Goal: Book appointment/travel/reservation

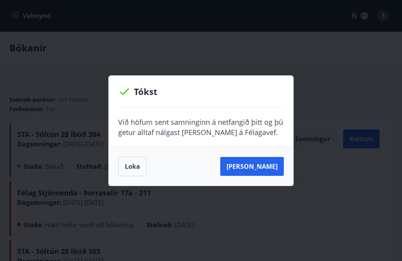
click at [136, 169] on button "Loka" at bounding box center [132, 167] width 29 height 20
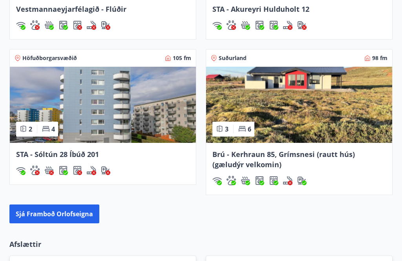
scroll to position [876, 0]
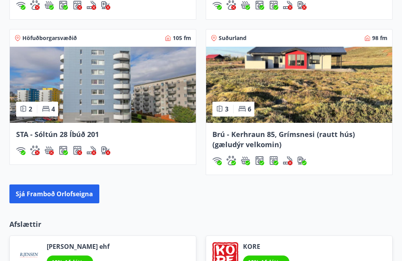
click at [55, 185] on button "Sjá framboð orlofseigna" at bounding box center [54, 194] width 90 height 19
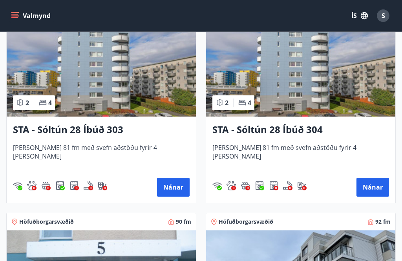
click at [379, 189] on button "Nánar" at bounding box center [373, 187] width 33 height 19
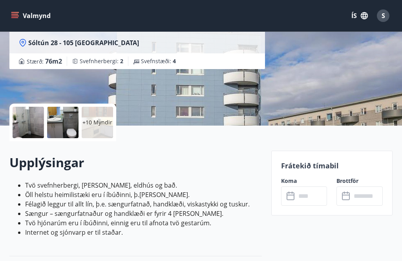
scroll to position [113, 0]
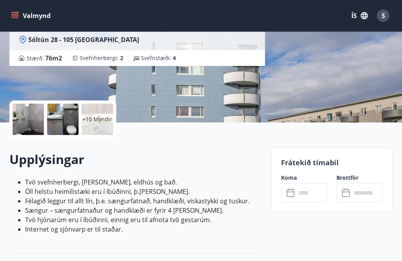
click at [302, 191] on input "text" at bounding box center [311, 193] width 31 height 19
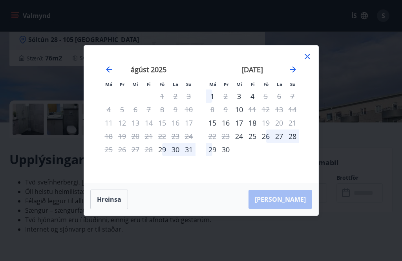
click at [305, 61] on icon at bounding box center [307, 56] width 9 height 9
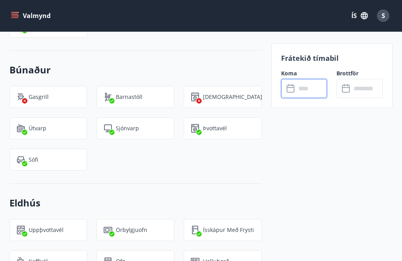
scroll to position [540, 0]
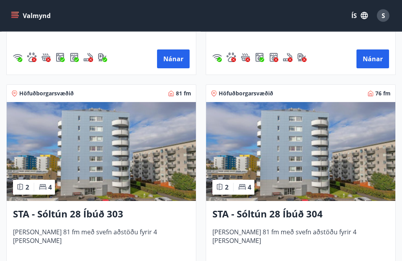
scroll to position [1151, 0]
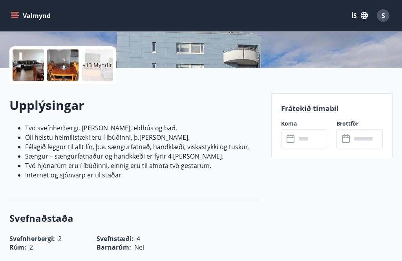
scroll to position [167, 0]
click at [309, 138] on input "text" at bounding box center [311, 138] width 31 height 19
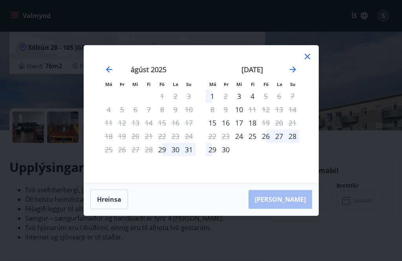
scroll to position [105, 0]
click at [233, 143] on div "24" at bounding box center [239, 136] width 13 height 13
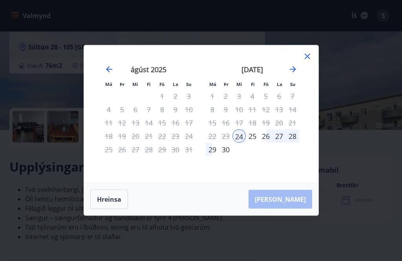
click at [240, 143] on div "24" at bounding box center [239, 136] width 13 height 13
click at [310, 61] on icon at bounding box center [307, 56] width 9 height 9
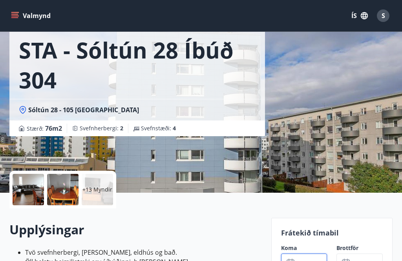
scroll to position [0, 0]
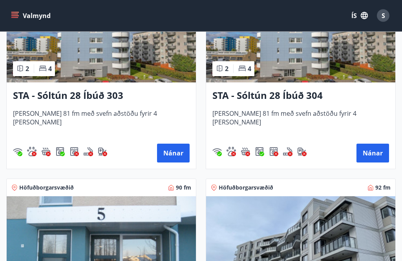
scroll to position [1274, 0]
click at [175, 154] on button "Nánar" at bounding box center [173, 153] width 33 height 19
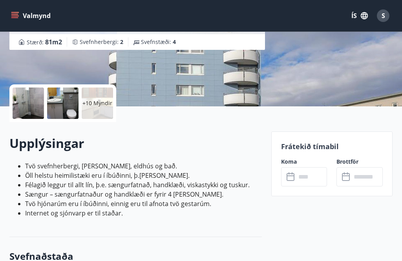
scroll to position [128, 0]
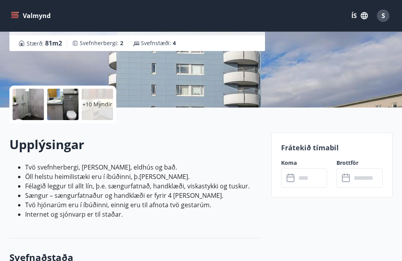
click at [306, 174] on input "text" at bounding box center [311, 178] width 31 height 19
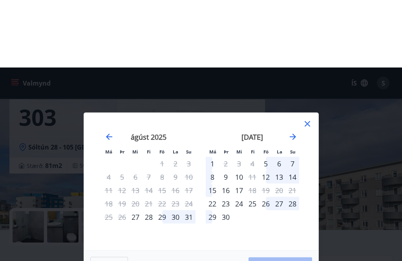
scroll to position [0, 0]
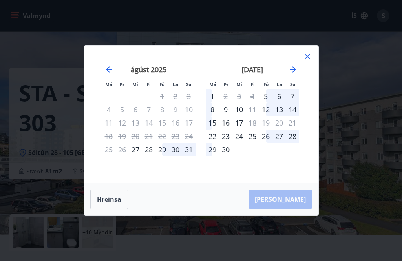
click at [310, 58] on icon at bounding box center [307, 56] width 9 height 9
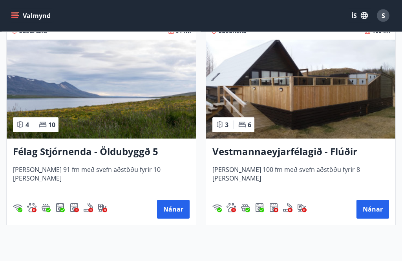
scroll to position [2922, 0]
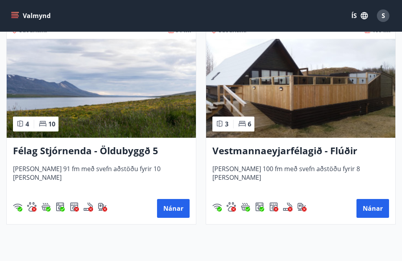
click at [380, 210] on button "Nánar" at bounding box center [373, 208] width 33 height 19
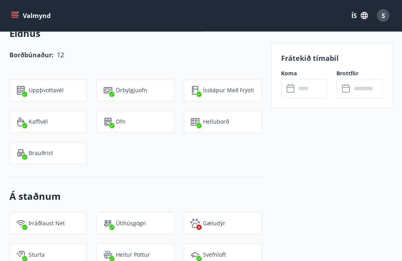
scroll to position [787, 0]
click at [312, 183] on div "Frátekið tímabil Koma ​ ​ Brottför ​ ​" at bounding box center [332, 111] width 121 height 1275
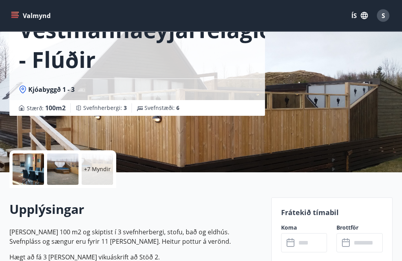
scroll to position [62, 0]
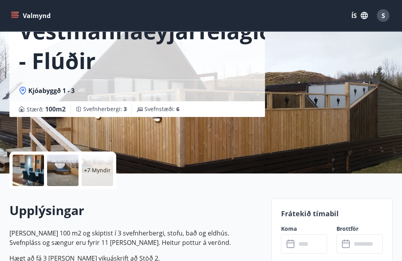
click at [100, 167] on p "+7 Myndir" at bounding box center [97, 171] width 27 height 8
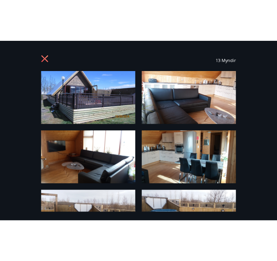
scroll to position [0, 0]
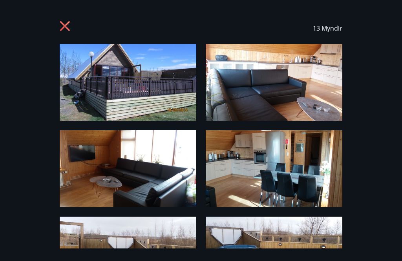
click at [65, 25] on icon at bounding box center [65, 26] width 10 height 10
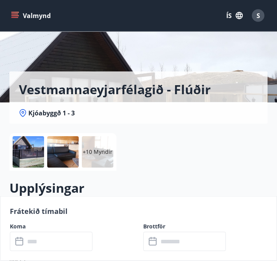
scroll to position [49, 0]
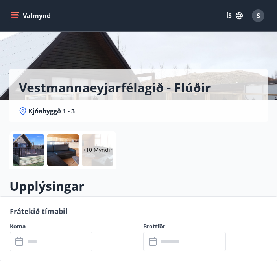
click at [47, 252] on input "text" at bounding box center [59, 241] width 68 height 19
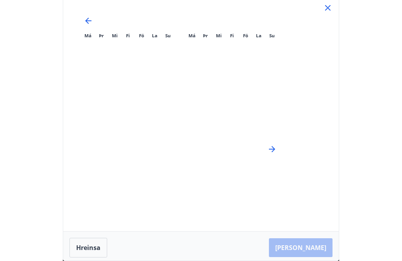
scroll to position [110, 0]
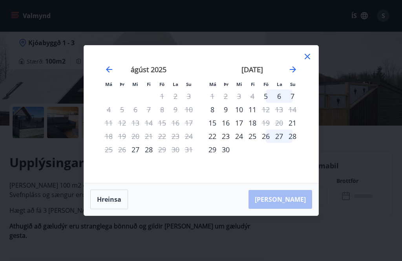
click at [294, 73] on icon "Move forward to switch to the next month." at bounding box center [293, 69] width 6 height 6
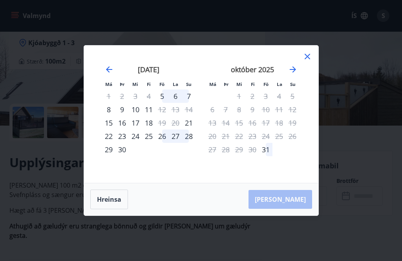
click at [294, 74] on icon "Move forward to switch to the next month." at bounding box center [293, 69] width 9 height 9
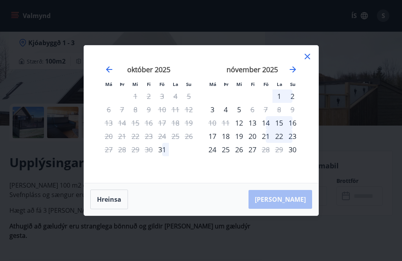
click at [311, 61] on icon at bounding box center [307, 56] width 9 height 9
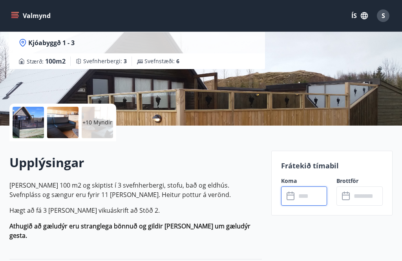
click at [302, 202] on input "text" at bounding box center [311, 196] width 31 height 19
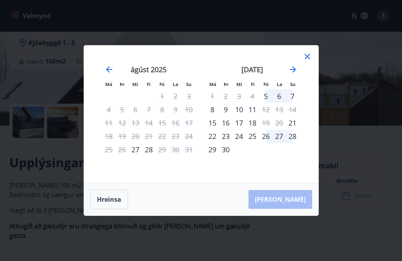
click at [295, 73] on icon "Move forward to switch to the next month." at bounding box center [293, 69] width 6 height 6
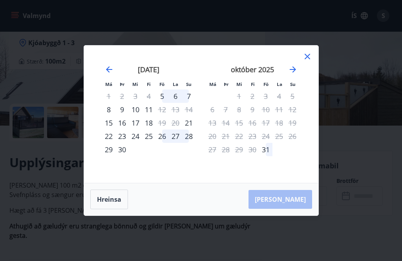
click at [293, 74] on icon "Move forward to switch to the next month." at bounding box center [293, 69] width 9 height 9
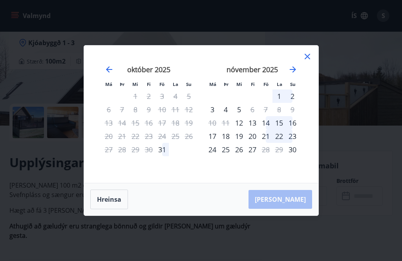
click at [292, 74] on icon "Move forward to switch to the next month." at bounding box center [293, 69] width 9 height 9
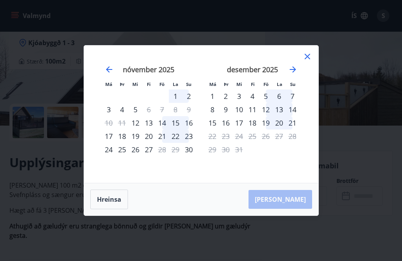
click at [298, 74] on icon "Move forward to switch to the next month." at bounding box center [293, 69] width 9 height 9
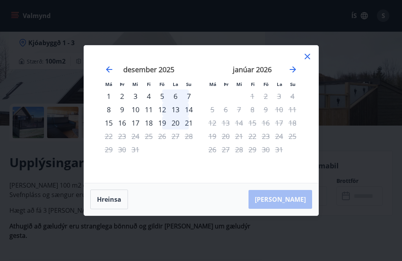
click at [297, 74] on icon "Move forward to switch to the next month." at bounding box center [293, 69] width 9 height 9
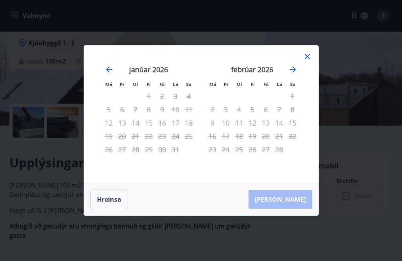
click at [295, 74] on icon "Move forward to switch to the next month." at bounding box center [293, 69] width 9 height 9
click at [294, 73] on icon "Move forward to switch to the next month." at bounding box center [293, 69] width 6 height 6
click at [292, 74] on icon "Move forward to switch to the next month." at bounding box center [293, 69] width 9 height 9
click at [294, 74] on icon "Move forward to switch to the next month." at bounding box center [293, 69] width 9 height 9
click at [292, 74] on icon "Move forward to switch to the next month." at bounding box center [293, 69] width 9 height 9
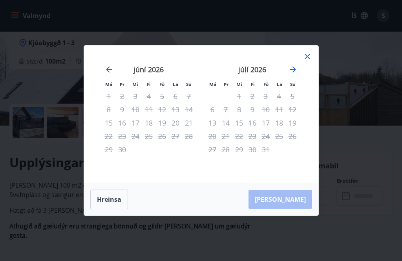
click at [293, 74] on icon "Move forward to switch to the next month." at bounding box center [293, 69] width 9 height 9
click at [293, 73] on icon "Move forward to switch to the next month." at bounding box center [293, 69] width 6 height 6
click at [294, 73] on icon "Move forward to switch to the next month." at bounding box center [293, 69] width 6 height 6
click at [101, 83] on div "[DATE] 1 2 3 4 5 6 7 8 9 10 11 12 13 14 15 16 17 18 19 20 21 22 23 24 25 26 27 …" at bounding box center [149, 119] width 104 height 129
click at [102, 87] on div "[DATE]" at bounding box center [149, 72] width 94 height 35
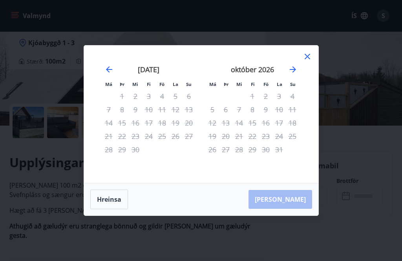
click at [112, 74] on icon "Move backward to switch to the previous month." at bounding box center [109, 69] width 9 height 9
click at [121, 81] on div "ágúst 2026" at bounding box center [149, 72] width 94 height 35
click at [113, 74] on icon "Move backward to switch to the previous month." at bounding box center [109, 69] width 9 height 9
click at [114, 81] on div "júlí 2026" at bounding box center [149, 72] width 94 height 35
click at [312, 61] on icon at bounding box center [307, 56] width 9 height 9
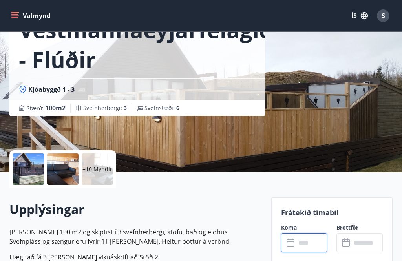
scroll to position [0, 0]
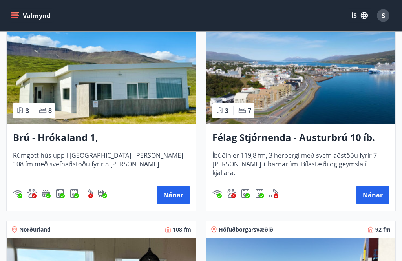
scroll to position [172, 0]
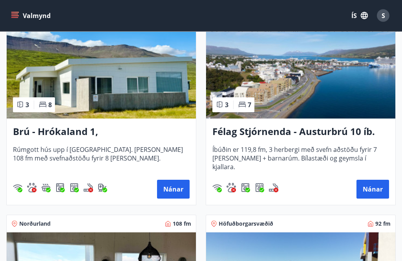
click at [176, 189] on button "Nánar" at bounding box center [173, 189] width 33 height 19
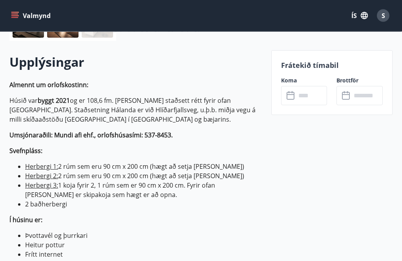
scroll to position [211, 0]
click at [315, 95] on input "text" at bounding box center [311, 95] width 31 height 19
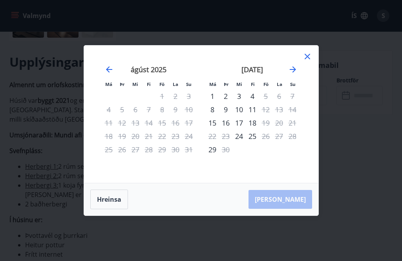
click at [291, 74] on icon "Move forward to switch to the next month." at bounding box center [293, 69] width 9 height 9
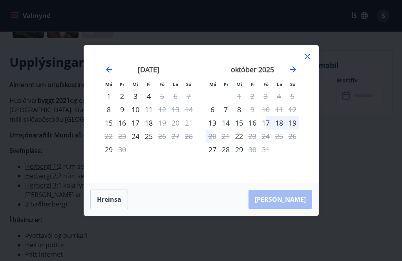
click at [297, 74] on icon "Move forward to switch to the next month." at bounding box center [293, 69] width 9 height 9
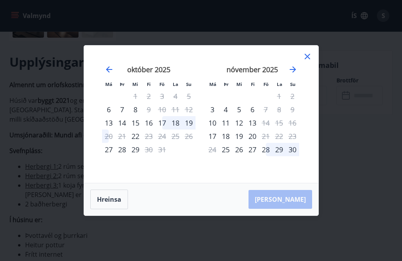
click at [292, 74] on icon "Move forward to switch to the next month." at bounding box center [293, 69] width 9 height 9
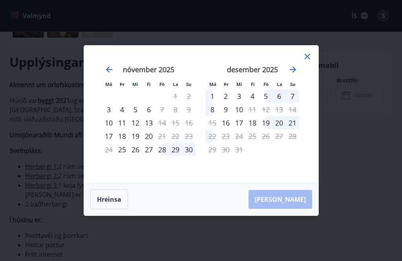
click at [311, 61] on icon at bounding box center [307, 56] width 9 height 9
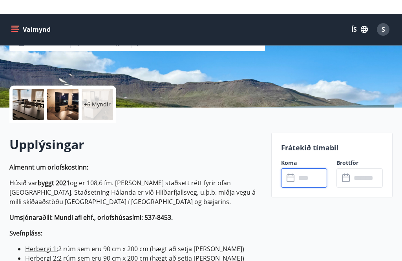
scroll to position [129, 0]
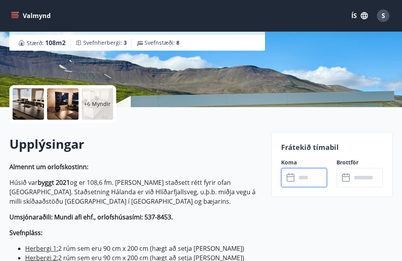
click at [99, 103] on p "+6 Myndir" at bounding box center [97, 104] width 27 height 8
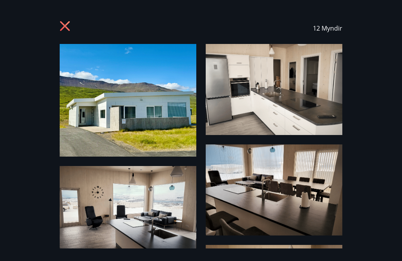
scroll to position [0, 0]
click at [64, 28] on icon at bounding box center [65, 26] width 10 height 10
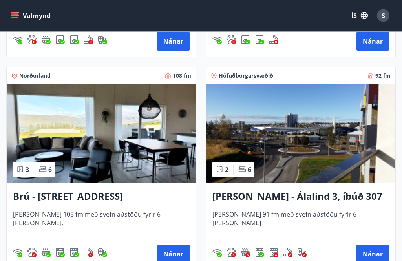
scroll to position [323, 0]
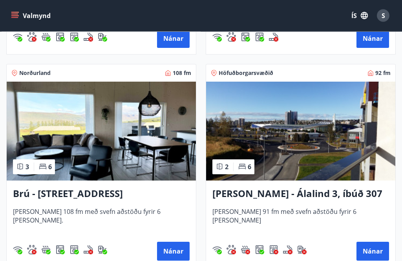
click at [180, 252] on button "Nánar" at bounding box center [173, 252] width 33 height 19
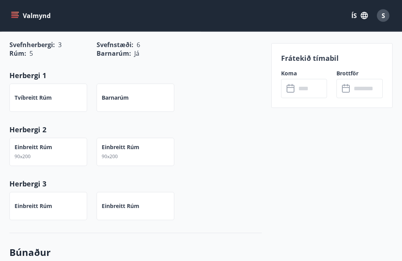
scroll to position [674, 0]
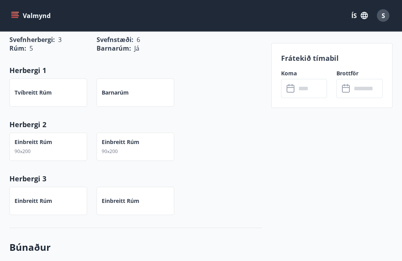
click at [305, 85] on input "text" at bounding box center [311, 88] width 31 height 19
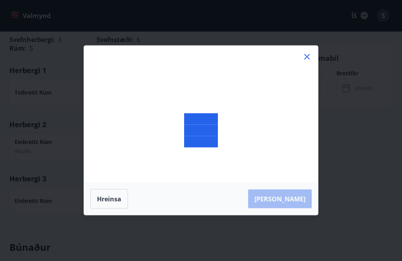
scroll to position [675, 0]
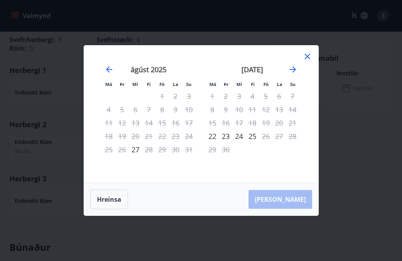
click at [298, 77] on div "[DATE]" at bounding box center [253, 72] width 94 height 35
click at [292, 74] on icon "Move forward to switch to the next month." at bounding box center [293, 69] width 9 height 9
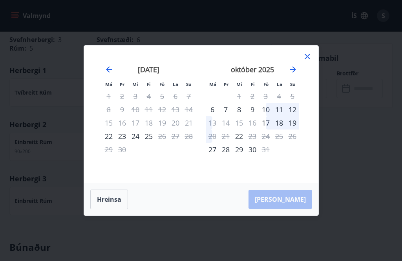
click at [309, 59] on icon at bounding box center [308, 57] width 6 height 6
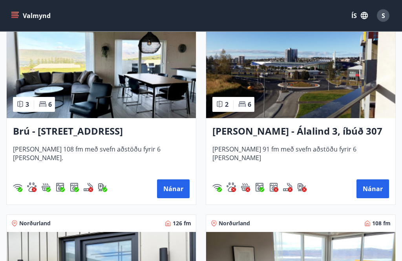
scroll to position [386, 0]
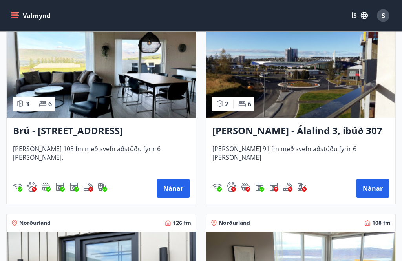
click at [377, 188] on button "Nánar" at bounding box center [373, 189] width 33 height 19
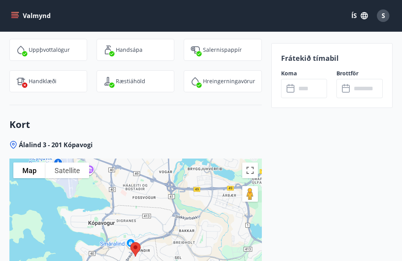
scroll to position [1118, 0]
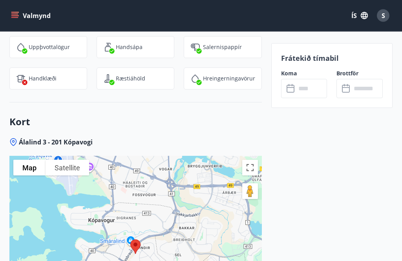
click at [294, 87] on icon at bounding box center [291, 87] width 8 height 1
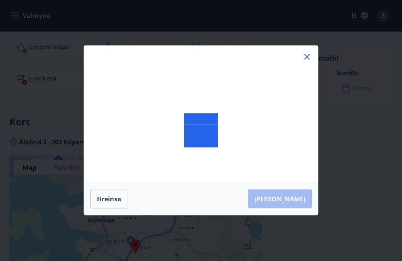
scroll to position [1119, 0]
click at [308, 62] on icon at bounding box center [307, 56] width 9 height 9
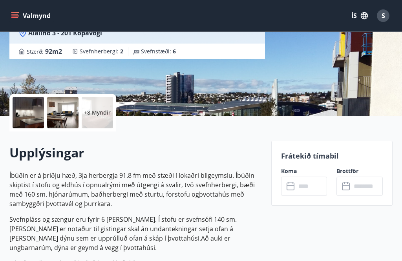
scroll to position [201, 0]
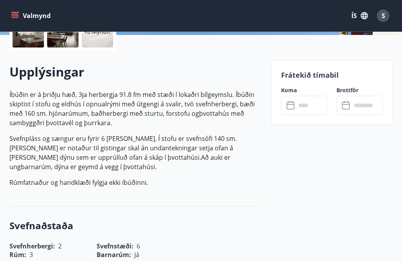
click at [312, 101] on input "text" at bounding box center [311, 105] width 31 height 19
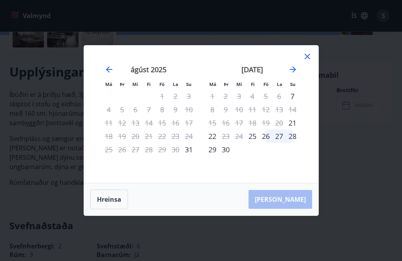
click at [296, 73] on icon "Move forward to switch to the next month." at bounding box center [293, 69] width 6 height 6
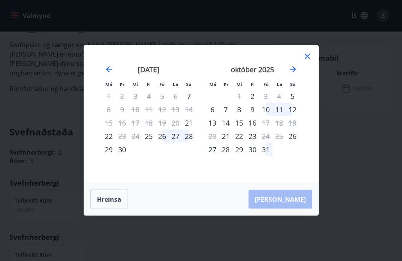
scroll to position [295, 0]
click at [291, 74] on icon "Move forward to switch to the next month." at bounding box center [293, 69] width 9 height 9
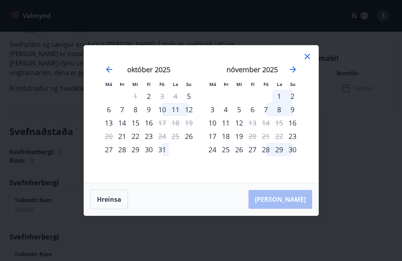
click at [311, 61] on icon at bounding box center [307, 56] width 9 height 9
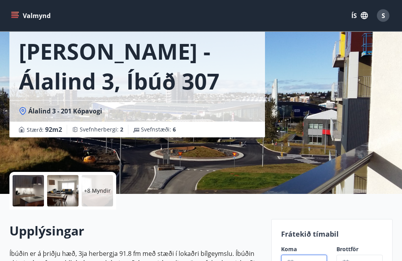
scroll to position [0, 0]
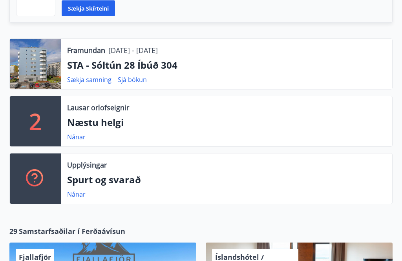
scroll to position [262, 0]
click at [74, 133] on link "Nánar" at bounding box center [76, 137] width 18 height 9
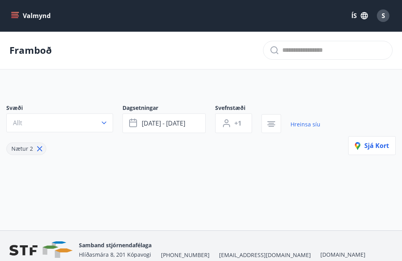
type input "*"
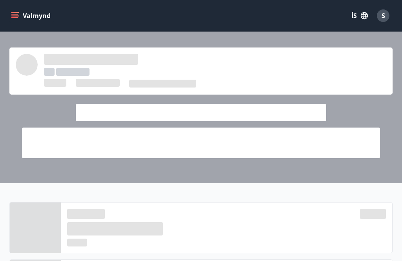
scroll to position [287, 0]
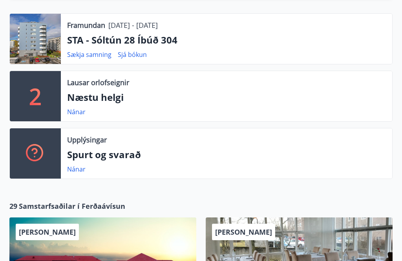
click at [74, 165] on link "Nánar" at bounding box center [76, 169] width 18 height 9
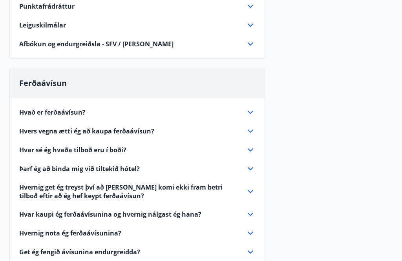
scroll to position [243, 0]
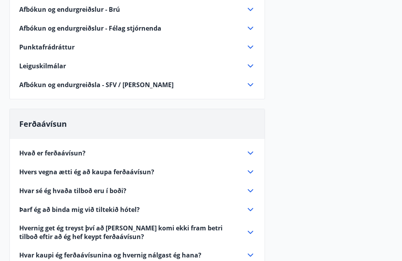
click at [32, 46] on span "Punktafrádráttur" at bounding box center [46, 47] width 55 height 9
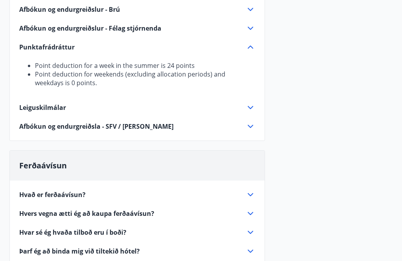
scroll to position [202, 0]
click at [245, 46] on div "Punktafrádráttur" at bounding box center [132, 47] width 227 height 9
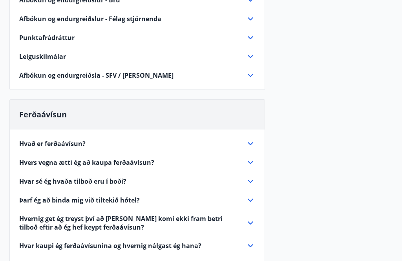
scroll to position [212, 0]
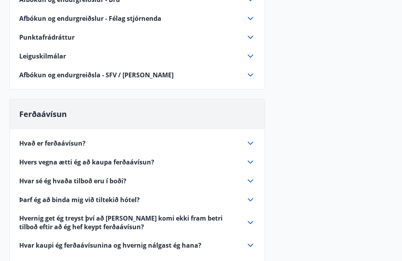
click at [253, 55] on icon at bounding box center [251, 56] width 6 height 3
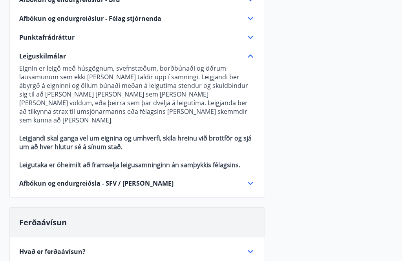
click at [250, 59] on icon at bounding box center [250, 55] width 9 height 9
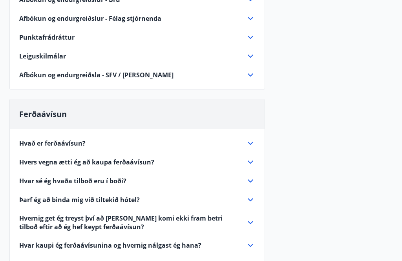
click at [252, 75] on icon at bounding box center [251, 75] width 6 height 3
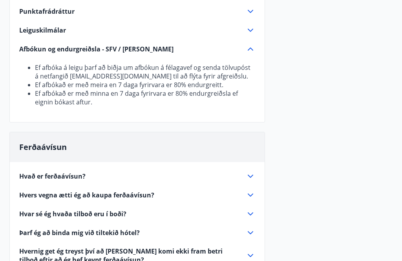
click at [251, 48] on icon at bounding box center [250, 49] width 9 height 9
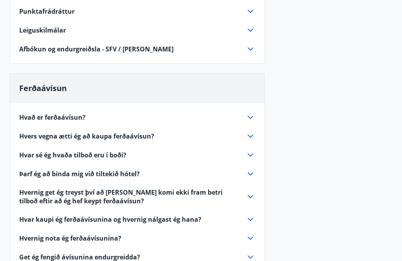
click at [251, 115] on icon at bounding box center [250, 117] width 9 height 9
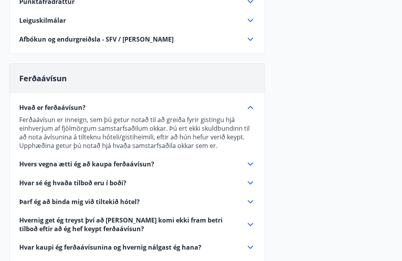
scroll to position [250, 0]
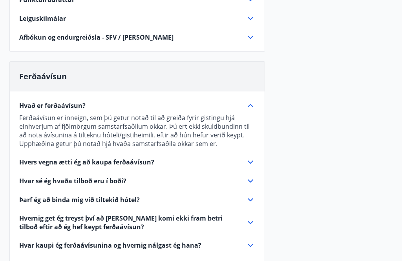
click at [251, 108] on icon at bounding box center [250, 105] width 9 height 9
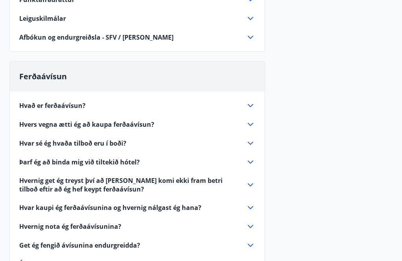
click at [252, 124] on icon at bounding box center [251, 124] width 6 height 3
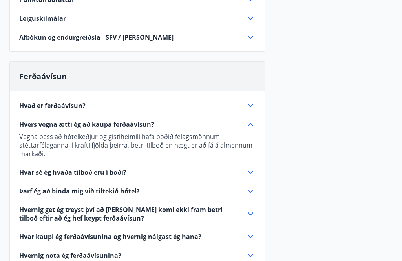
click at [255, 124] on icon at bounding box center [250, 124] width 9 height 9
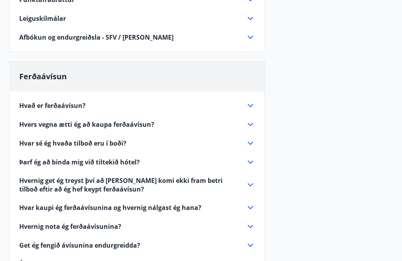
click at [250, 145] on icon at bounding box center [250, 143] width 9 height 9
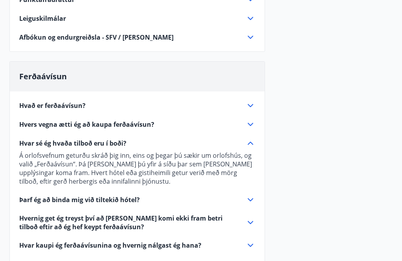
click at [254, 145] on icon at bounding box center [250, 143] width 9 height 9
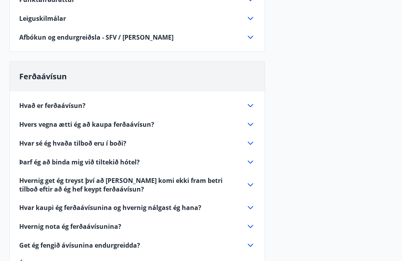
click at [250, 164] on icon at bounding box center [250, 162] width 9 height 9
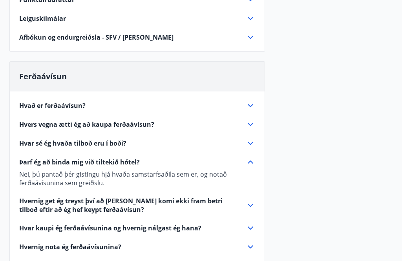
click at [252, 164] on icon at bounding box center [250, 162] width 9 height 9
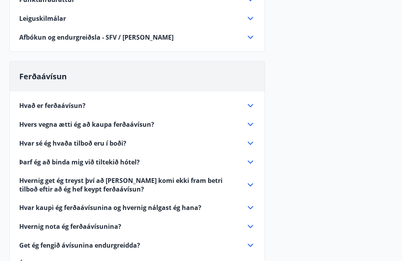
click at [250, 185] on icon at bounding box center [250, 184] width 9 height 9
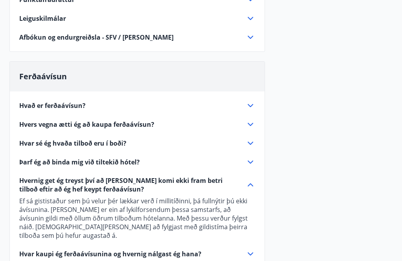
click at [247, 185] on icon at bounding box center [250, 184] width 9 height 9
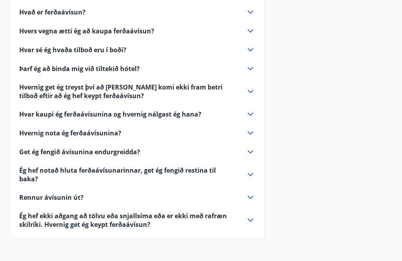
scroll to position [344, 0]
click at [255, 128] on div "Hvað er ferðaávísun? Ferðaávísun er inneign, sem þú getur notað til að greiða f…" at bounding box center [137, 113] width 255 height 231
click at [252, 111] on icon at bounding box center [250, 114] width 9 height 9
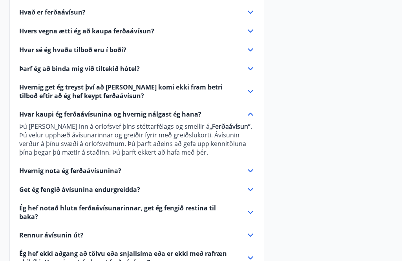
click at [255, 113] on icon at bounding box center [250, 114] width 9 height 9
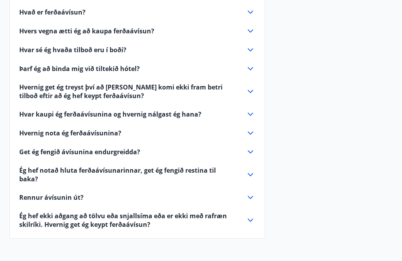
click at [253, 132] on icon at bounding box center [250, 133] width 9 height 9
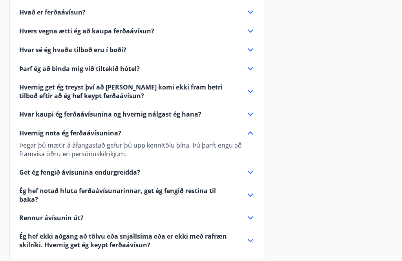
click at [254, 132] on icon at bounding box center [250, 133] width 9 height 9
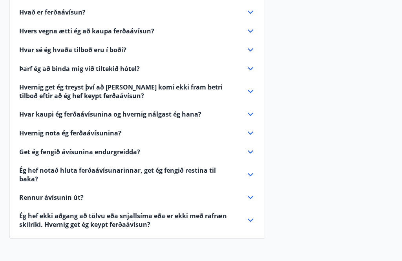
click at [250, 150] on icon at bounding box center [250, 151] width 9 height 9
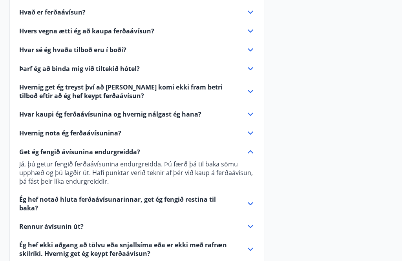
click at [253, 153] on icon at bounding box center [251, 152] width 6 height 3
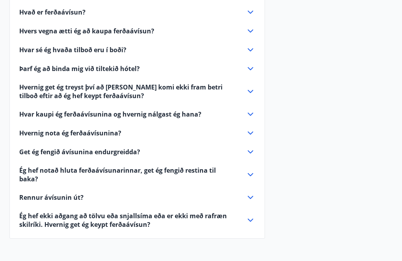
click at [248, 170] on icon at bounding box center [250, 174] width 9 height 9
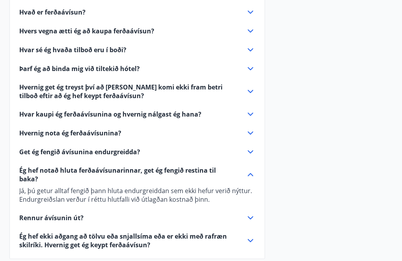
click at [253, 170] on icon at bounding box center [250, 174] width 9 height 9
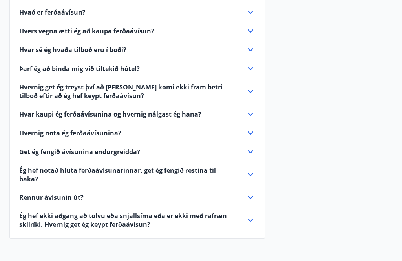
click at [252, 193] on icon at bounding box center [250, 197] width 9 height 9
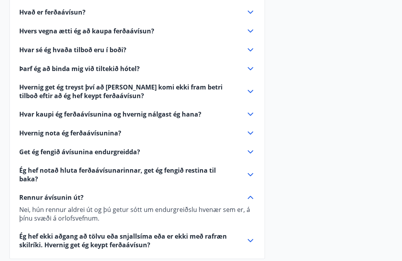
click at [251, 195] on icon at bounding box center [250, 197] width 9 height 9
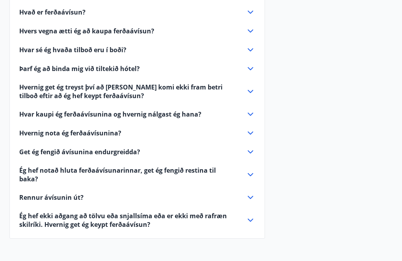
click at [252, 193] on icon at bounding box center [250, 197] width 9 height 9
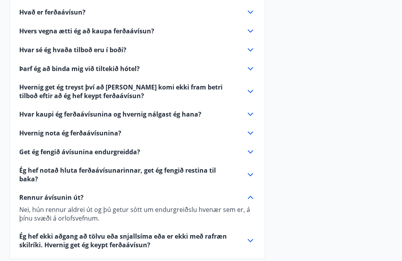
click at [248, 193] on icon at bounding box center [250, 197] width 9 height 9
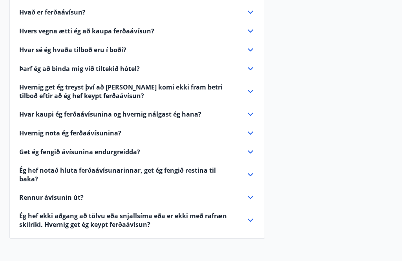
click at [247, 216] on icon at bounding box center [250, 220] width 9 height 9
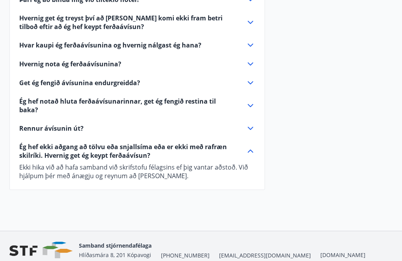
scroll to position [415, 0]
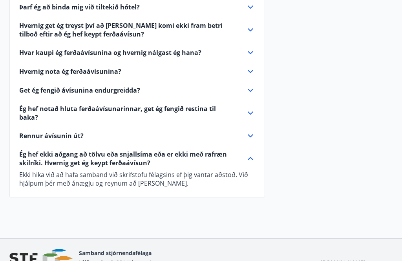
click at [253, 154] on icon at bounding box center [250, 158] width 9 height 9
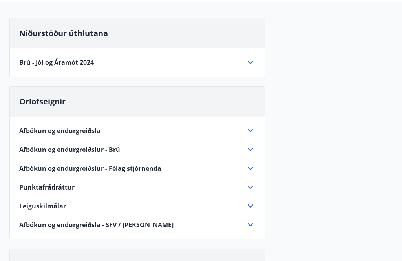
scroll to position [0, 0]
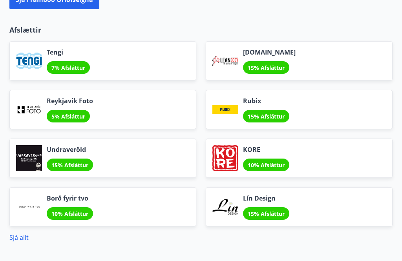
scroll to position [1073, 0]
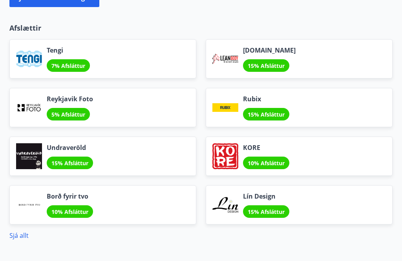
click at [248, 186] on div "Lín Design 15% Afsláttur" at bounding box center [299, 205] width 187 height 39
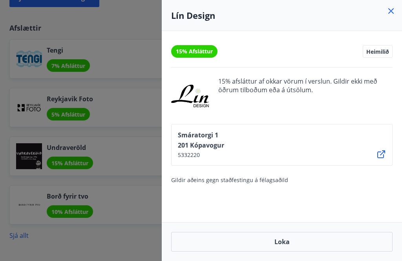
click at [401, 5] on div "Lín Design" at bounding box center [282, 15] width 241 height 31
click at [395, 11] on icon at bounding box center [391, 10] width 9 height 9
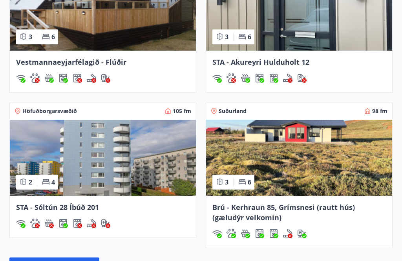
scroll to position [806, 0]
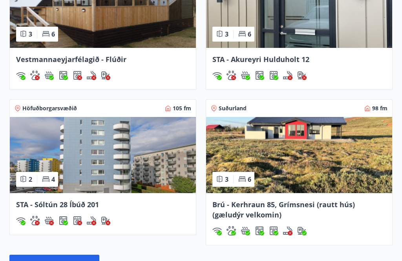
click at [137, 156] on img at bounding box center [103, 155] width 186 height 76
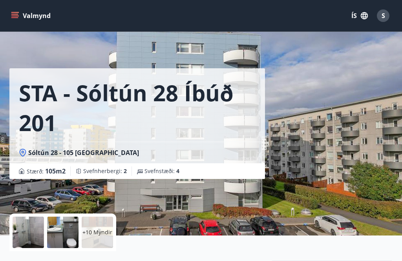
click at [98, 231] on p "+10 Myndir" at bounding box center [98, 233] width 30 height 8
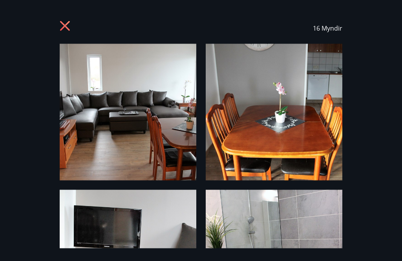
click at [64, 31] on icon at bounding box center [66, 27] width 13 height 13
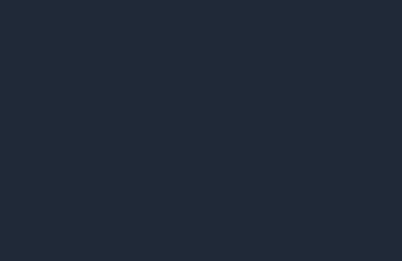
scroll to position [168, 0]
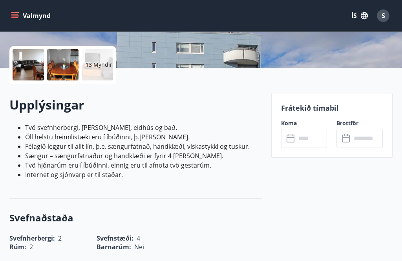
click at [305, 139] on input "text" at bounding box center [311, 138] width 31 height 19
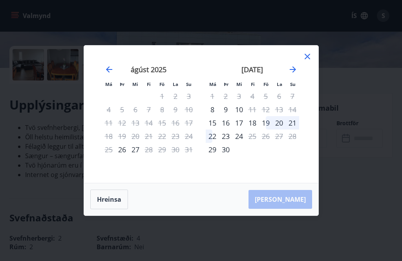
click at [292, 72] on icon "Move forward to switch to the next month." at bounding box center [293, 69] width 9 height 9
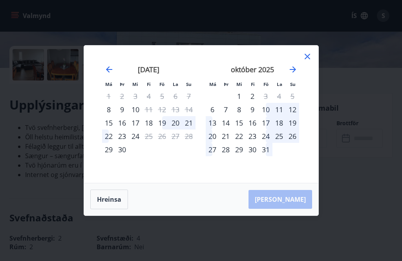
click at [293, 70] on icon "Move forward to switch to the next month." at bounding box center [293, 69] width 9 height 9
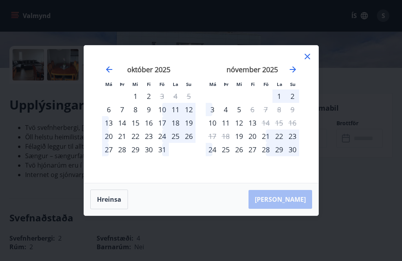
click at [310, 54] on icon at bounding box center [308, 57] width 6 height 6
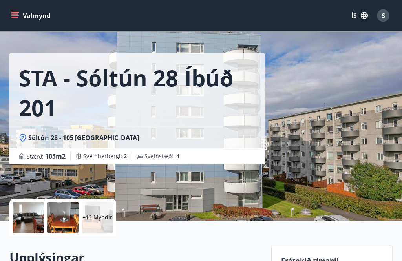
scroll to position [0, 0]
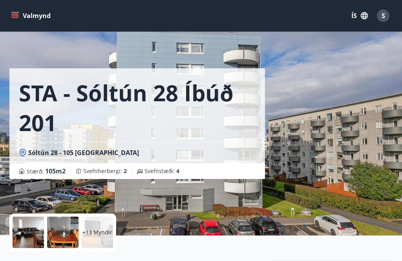
click at [364, 15] on icon "button" at bounding box center [364, 15] width 7 height 7
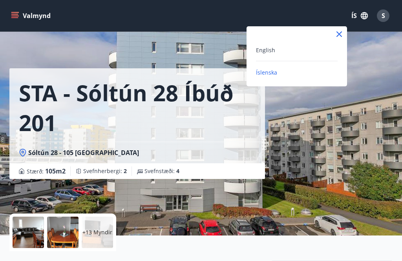
click at [340, 32] on icon at bounding box center [339, 33] width 9 height 9
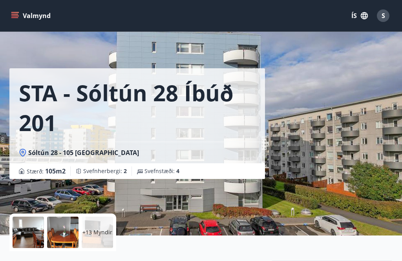
click at [15, 15] on icon "menu" at bounding box center [15, 16] width 8 height 8
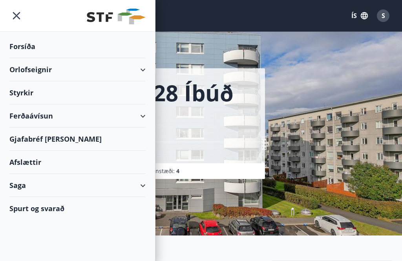
click at [143, 119] on div "Ferðaávísun" at bounding box center [77, 116] width 136 height 23
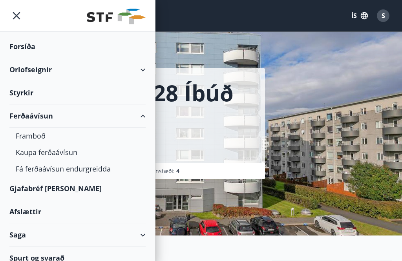
click at [35, 138] on div "Framboð" at bounding box center [78, 136] width 124 height 17
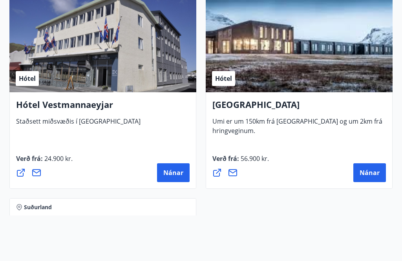
scroll to position [3062, 0]
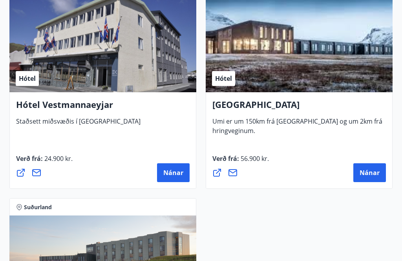
click at [373, 169] on span "Nánar" at bounding box center [370, 173] width 20 height 9
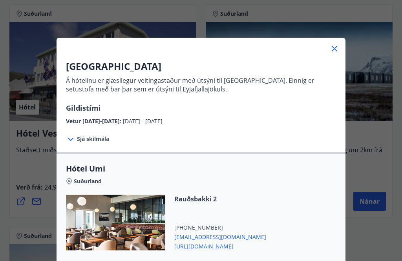
scroll to position [8, 0]
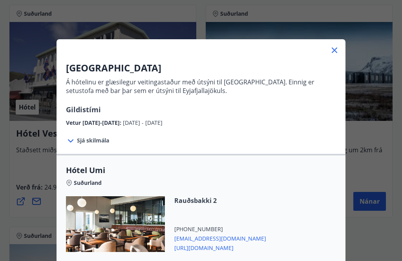
click at [90, 141] on span "Sjá skilmála" at bounding box center [93, 141] width 32 height 8
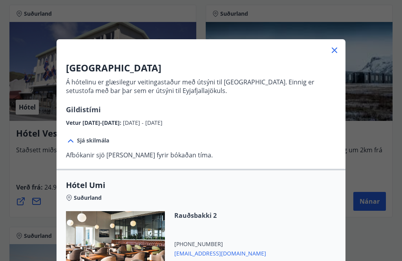
click at [74, 142] on icon at bounding box center [70, 140] width 9 height 9
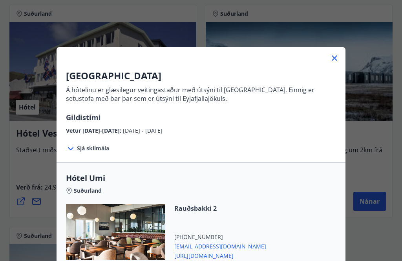
scroll to position [0, 0]
click at [336, 57] on icon at bounding box center [335, 58] width 6 height 6
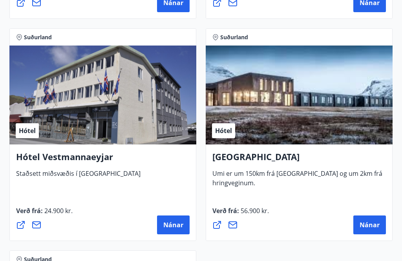
scroll to position [3010, 0]
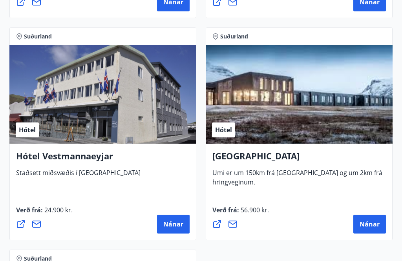
click at [312, 108] on div "Hótel" at bounding box center [299, 94] width 187 height 99
click at [372, 226] on span "Nánar" at bounding box center [370, 224] width 20 height 9
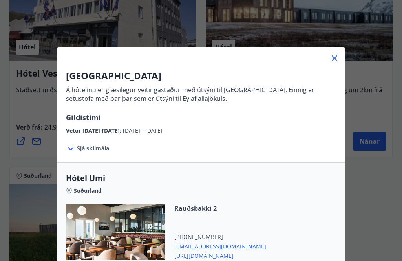
scroll to position [0, 0]
click at [339, 57] on icon at bounding box center [334, 57] width 9 height 9
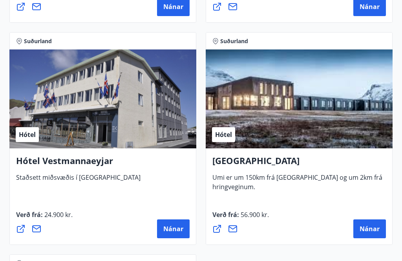
scroll to position [2998, 0]
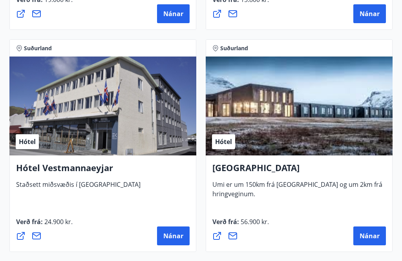
click at [301, 182] on span "Umi er um 150km frá Reykjavík og um 2km frá hringveginum." at bounding box center [298, 192] width 170 height 24
click at [236, 140] on div "Hótel" at bounding box center [299, 106] width 187 height 99
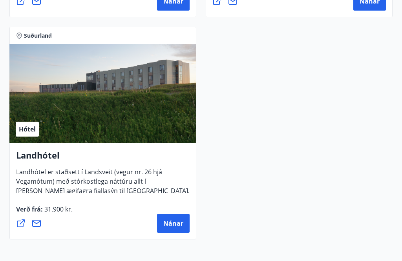
scroll to position [3231, 0]
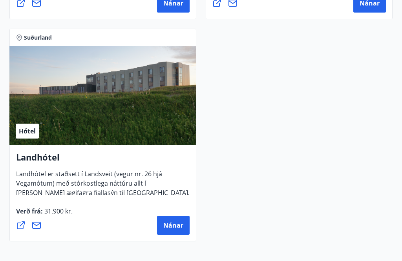
click at [178, 222] on span "Nánar" at bounding box center [174, 225] width 20 height 9
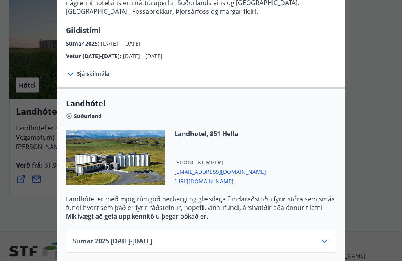
scroll to position [3289, 0]
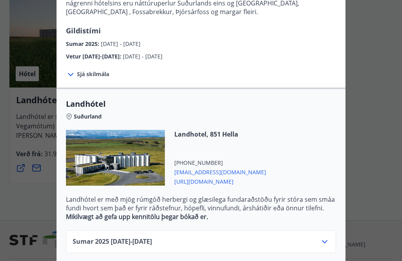
click at [329, 237] on icon at bounding box center [324, 241] width 9 height 9
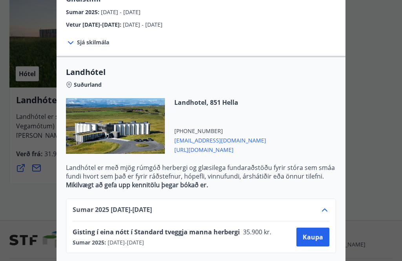
click at [329, 206] on icon at bounding box center [324, 210] width 9 height 9
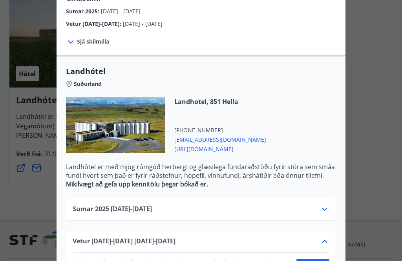
scroll to position [153, 0]
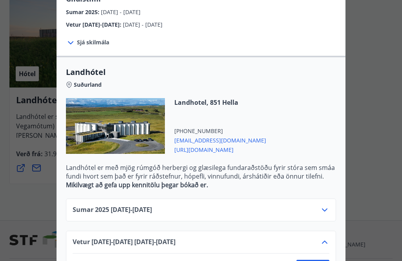
click at [329, 238] on icon at bounding box center [324, 242] width 9 height 9
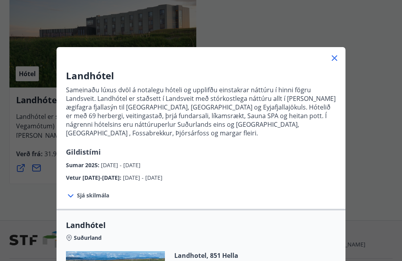
scroll to position [0, 0]
click at [337, 60] on icon at bounding box center [335, 58] width 6 height 6
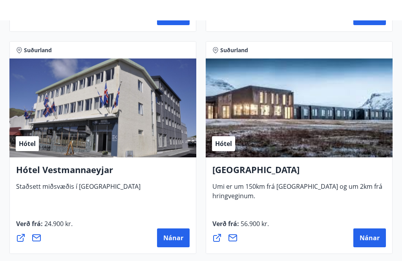
scroll to position [2996, 0]
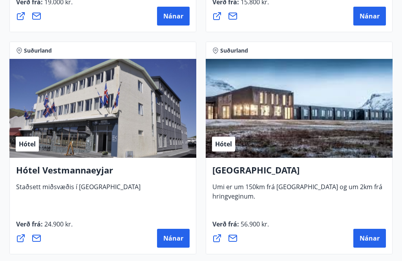
click at [177, 237] on span "Nánar" at bounding box center [174, 238] width 20 height 9
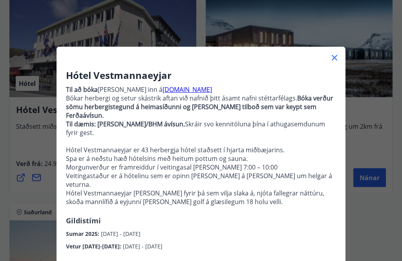
scroll to position [0, 0]
click at [338, 55] on icon at bounding box center [334, 57] width 9 height 9
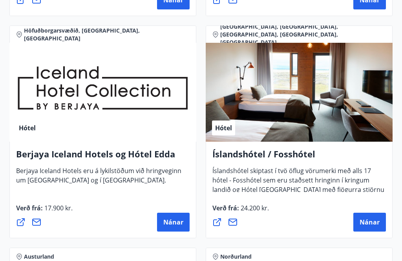
scroll to position [1455, 0]
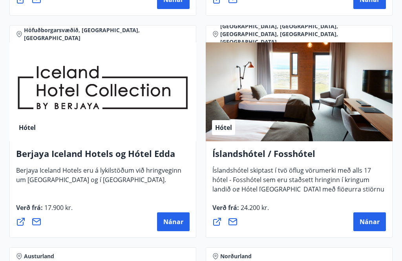
click at [177, 225] on span "Nánar" at bounding box center [174, 222] width 20 height 9
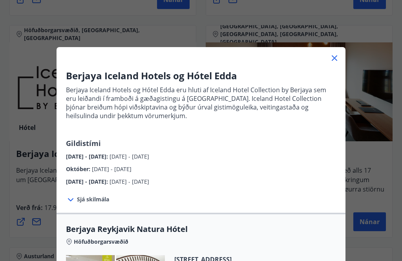
scroll to position [0, 0]
click at [336, 57] on icon at bounding box center [335, 58] width 6 height 6
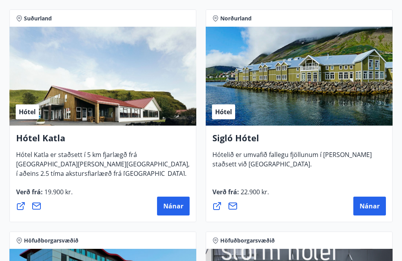
scroll to position [803, 0]
click at [377, 203] on span "Nánar" at bounding box center [370, 206] width 20 height 9
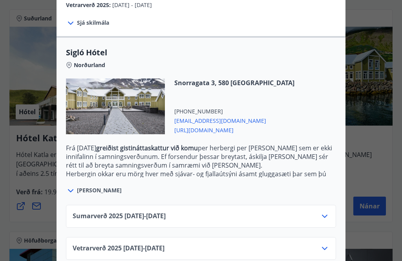
scroll to position [181, 0]
click at [329, 212] on icon at bounding box center [324, 216] width 9 height 9
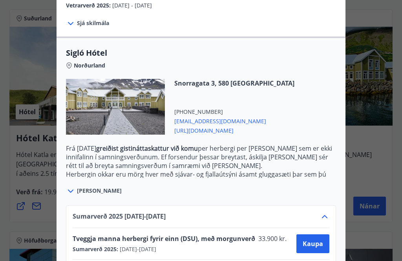
click at [328, 212] on icon at bounding box center [324, 216] width 9 height 9
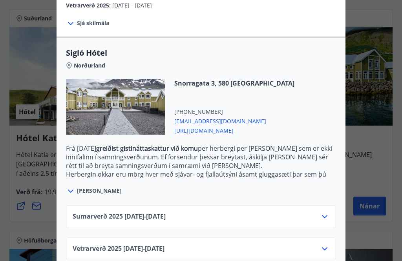
click at [329, 244] on icon at bounding box center [324, 248] width 9 height 9
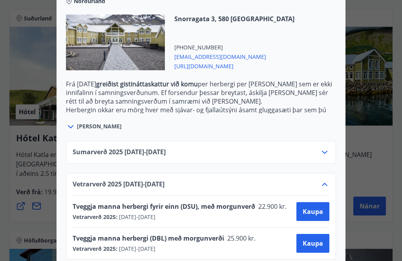
scroll to position [245, 0]
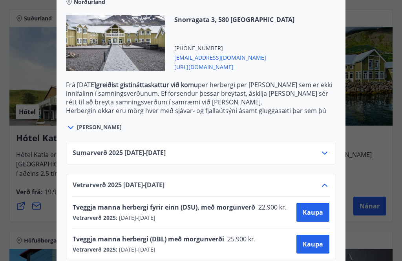
click at [329, 181] on icon at bounding box center [324, 185] width 9 height 9
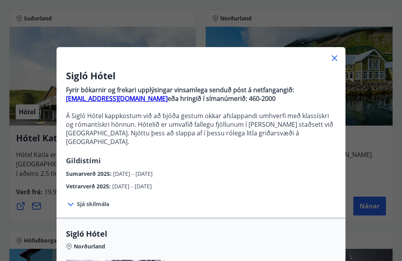
scroll to position [0, 0]
click at [347, 52] on div "Sigló Hótel Fyrir bókarnir og frekari upplýsingar vinsamlega senduð póst á netf…" at bounding box center [201, 130] width 402 height 261
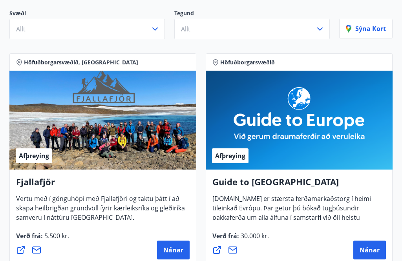
scroll to position [92, 0]
